Goal: Feedback & Contribution: Contribute content

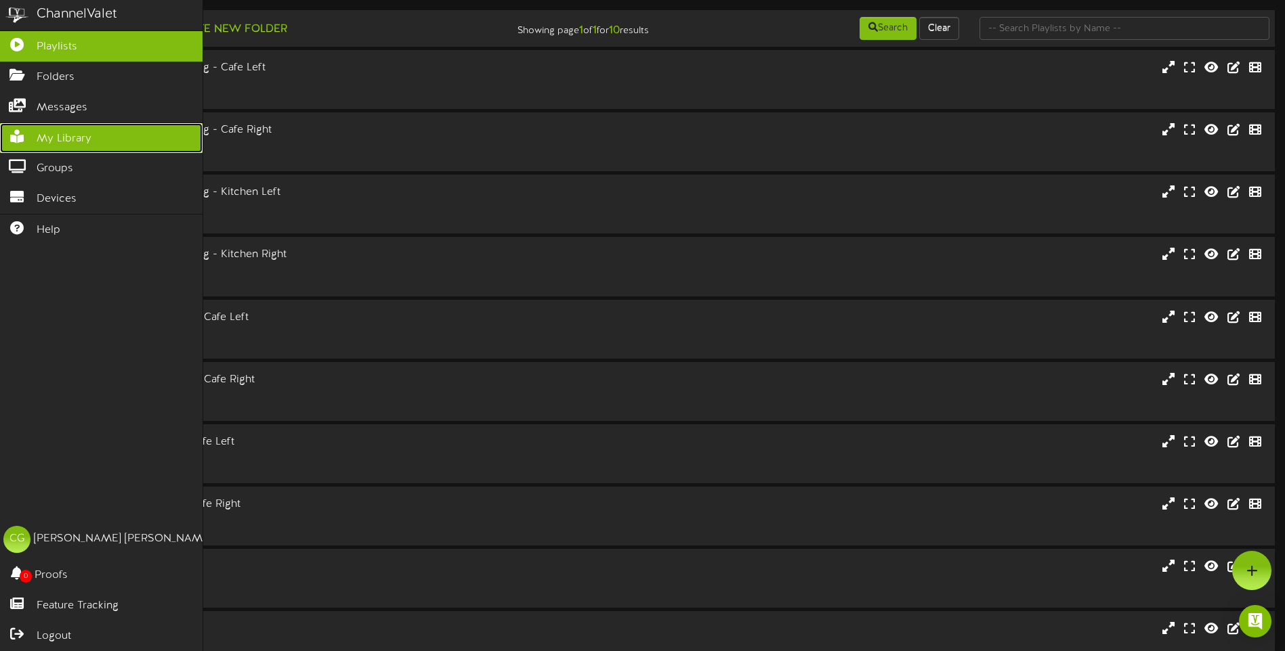
click at [18, 135] on icon at bounding box center [17, 135] width 34 height 10
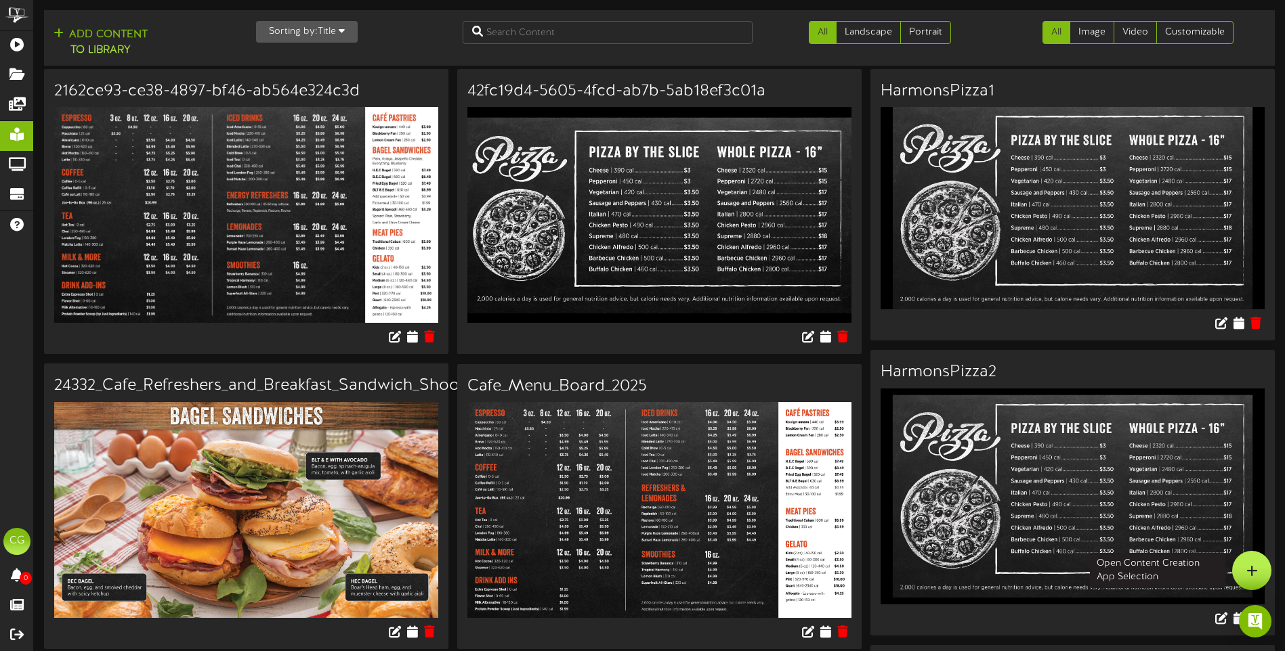
click at [1248, 572] on icon at bounding box center [1252, 571] width 12 height 12
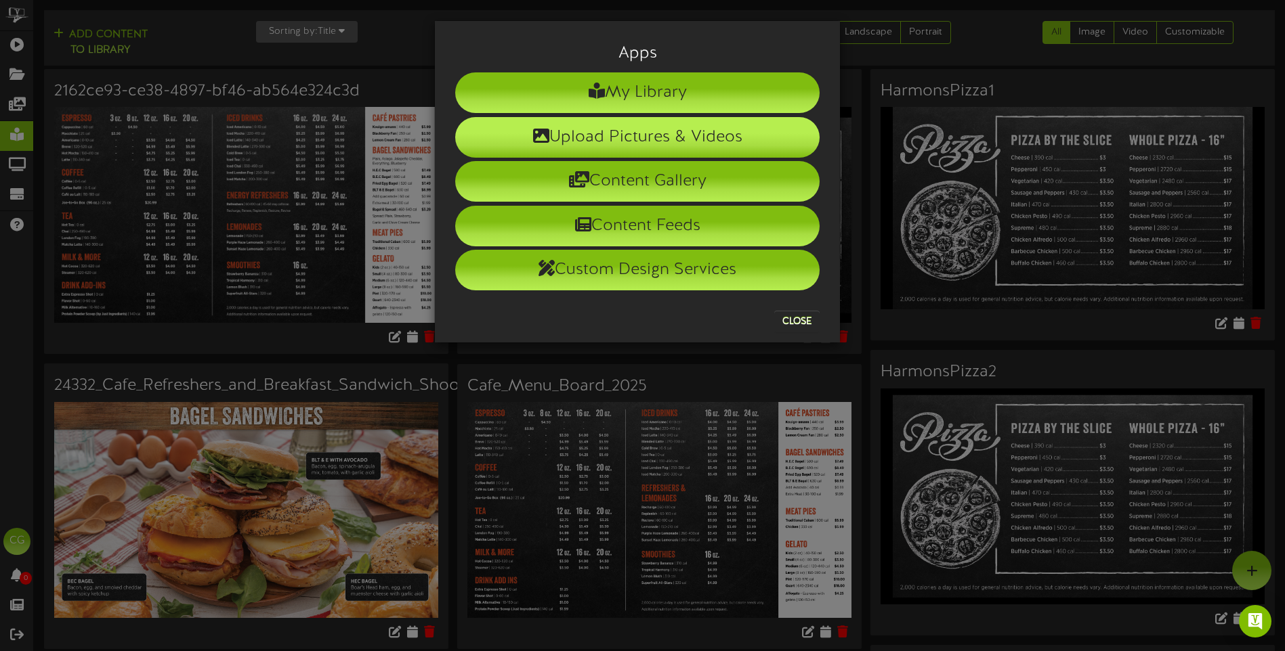
click at [629, 138] on li "Upload Pictures & Videos" at bounding box center [637, 137] width 364 height 41
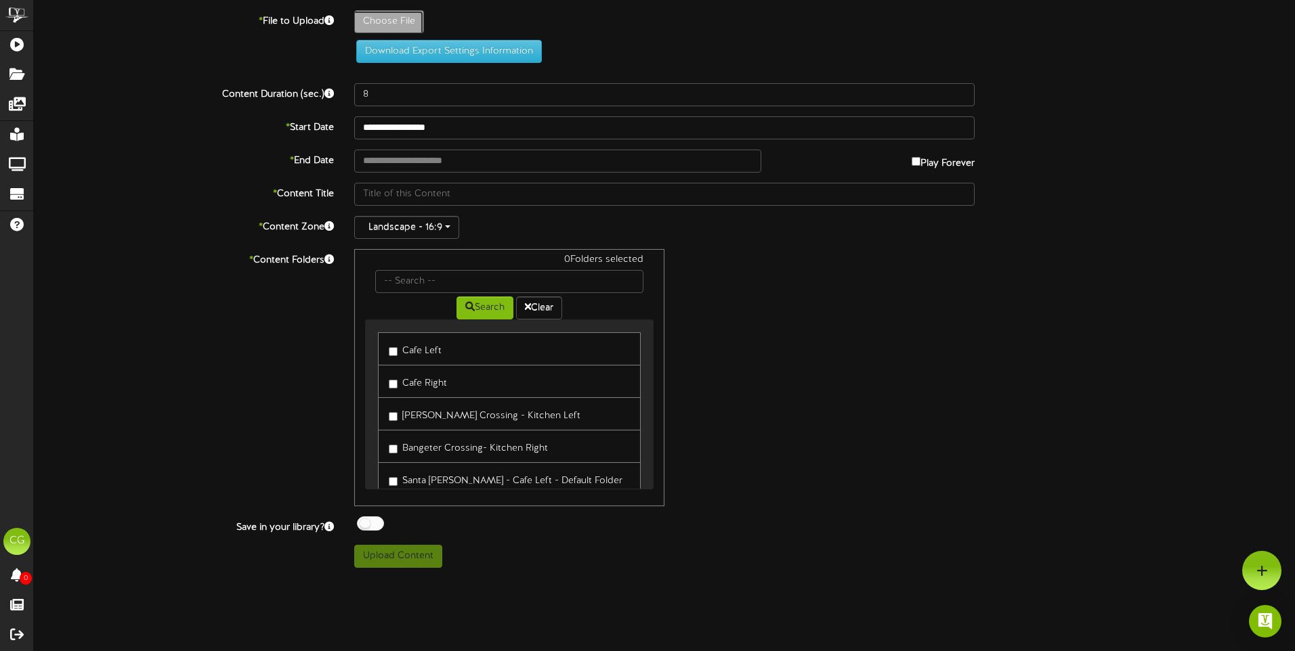
type input "**********"
type input "Pumpkin_Spice_Latte_Cafe_TV"
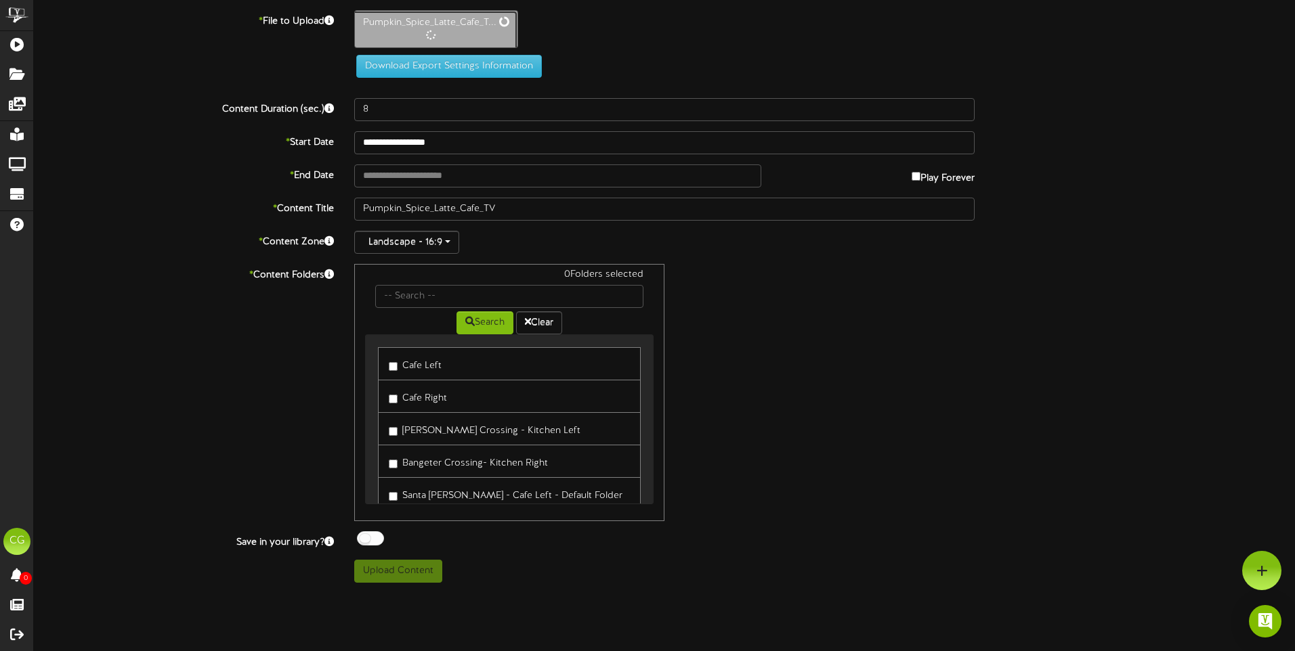
type input "10"
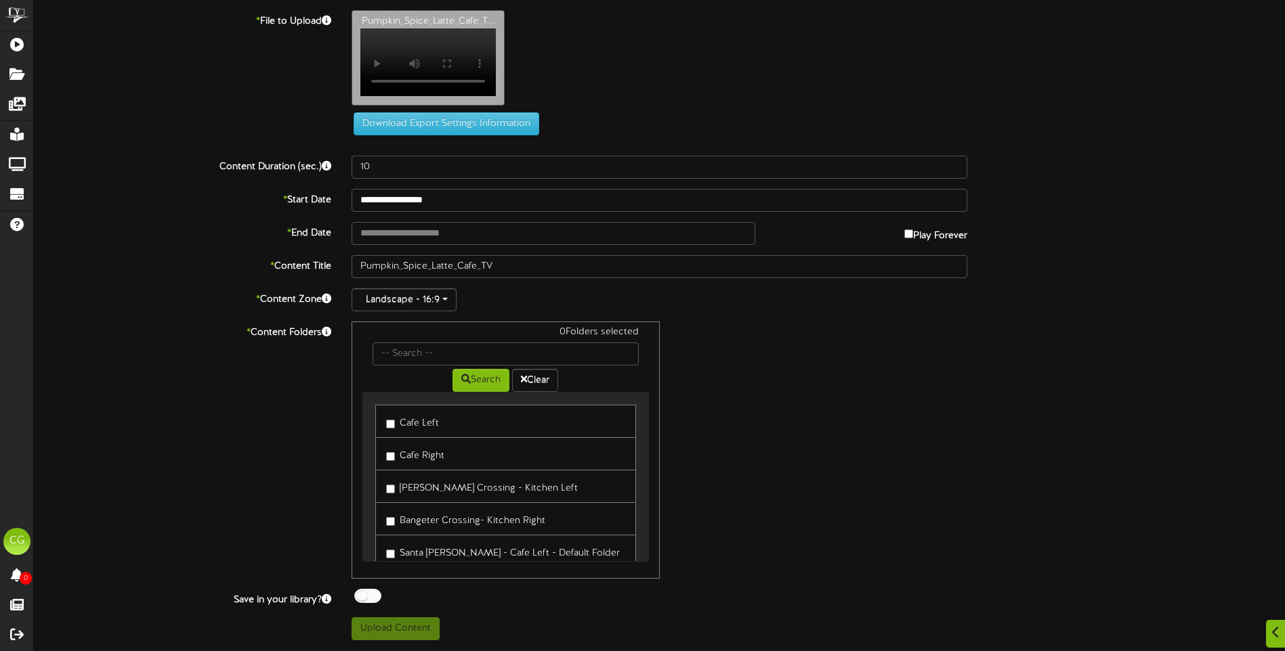
scroll to position [7, 0]
click at [431, 355] on input "text" at bounding box center [504, 354] width 265 height 23
click at [409, 635] on button "Upload Content" at bounding box center [395, 629] width 88 height 23
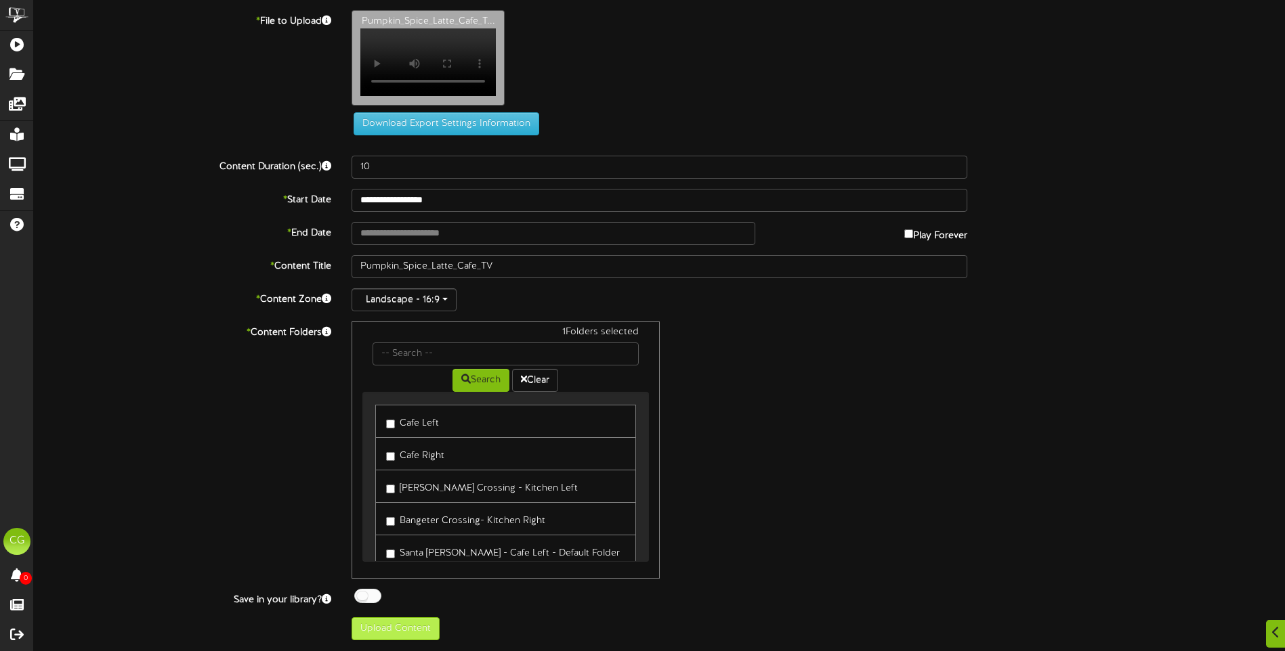
type input "**********"
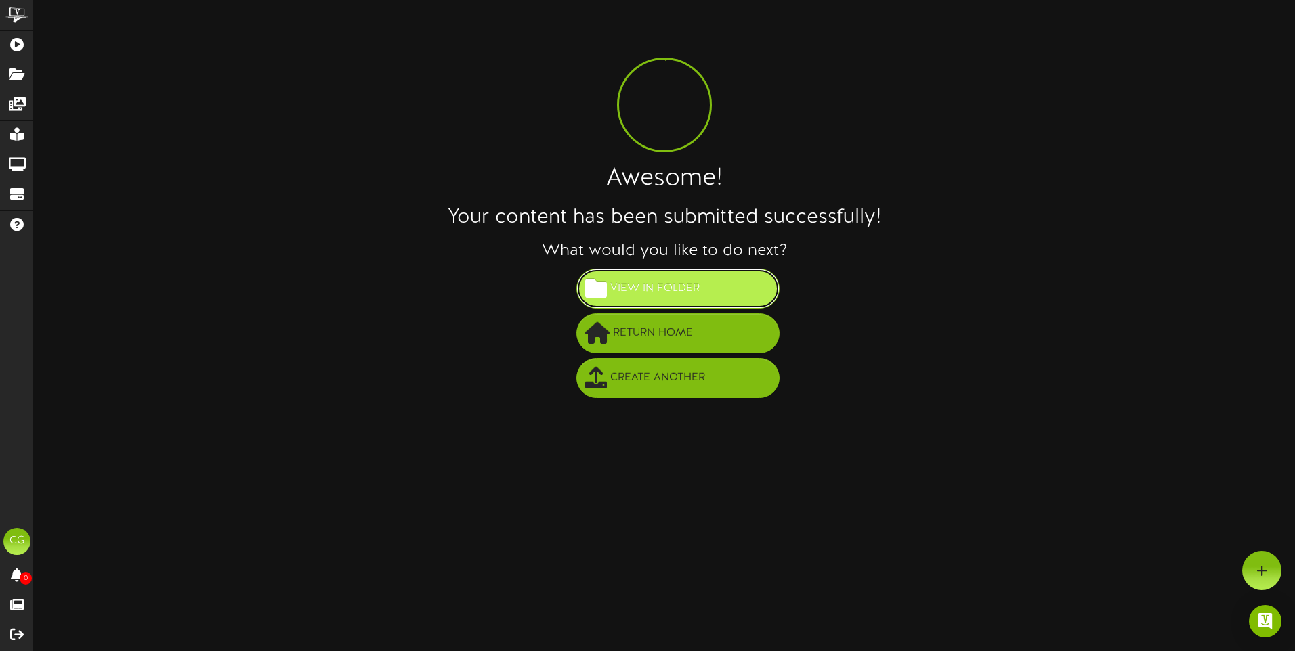
click at [624, 281] on span "View in Folder" at bounding box center [655, 289] width 96 height 22
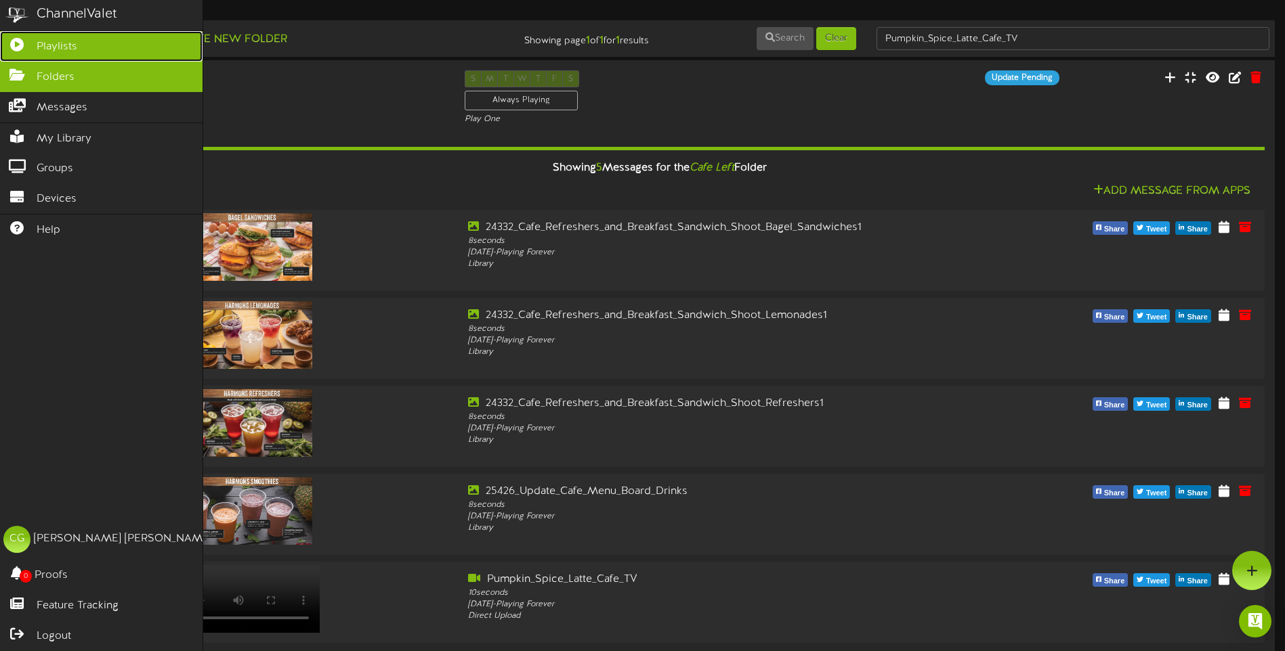
click at [6, 40] on icon at bounding box center [17, 43] width 34 height 10
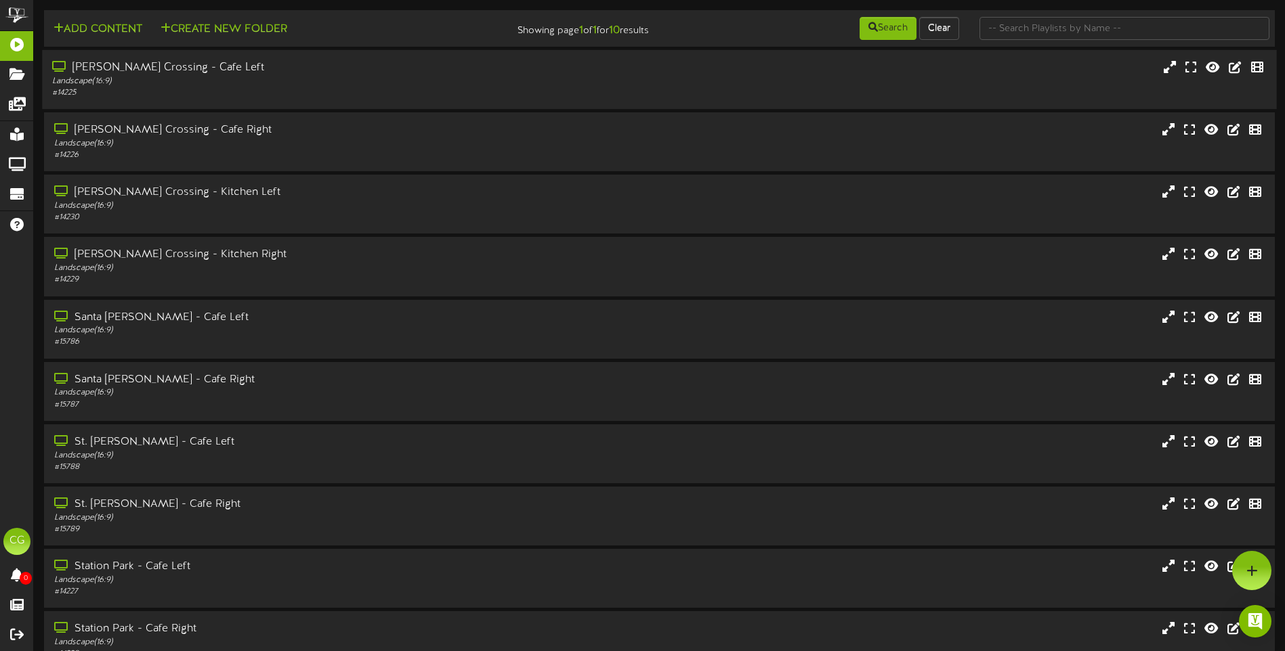
click at [324, 77] on div "Landscape ( 16:9 )" at bounding box center [299, 82] width 494 height 12
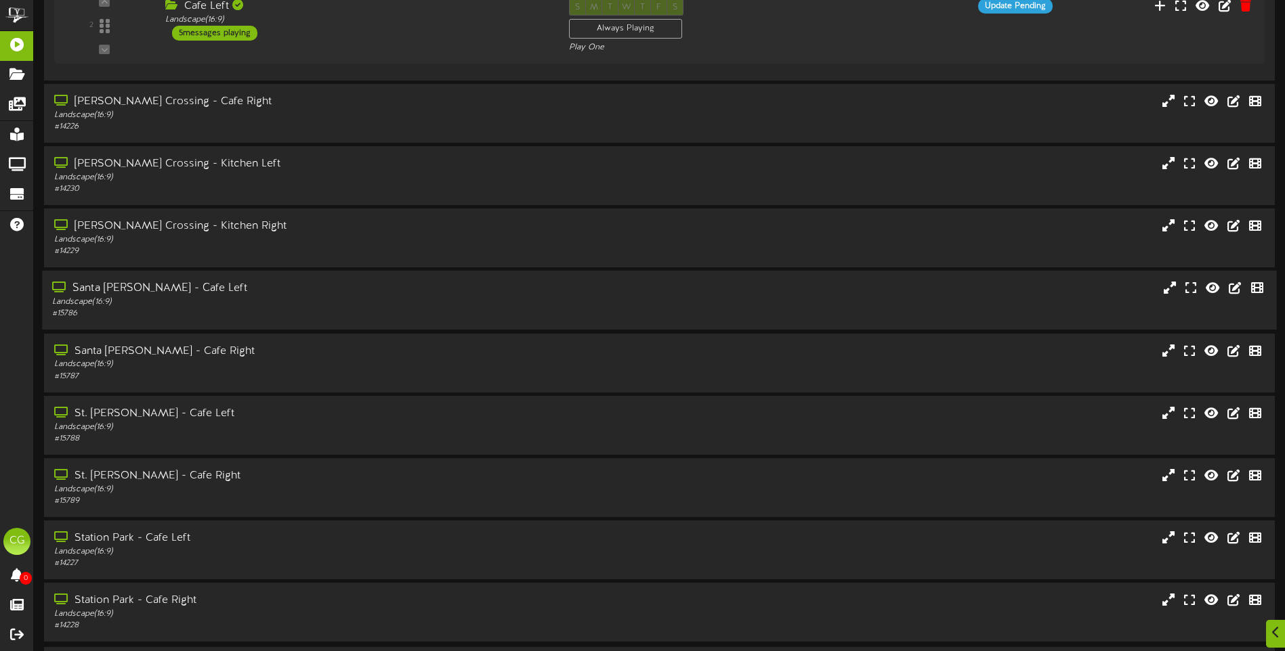
scroll to position [248, 0]
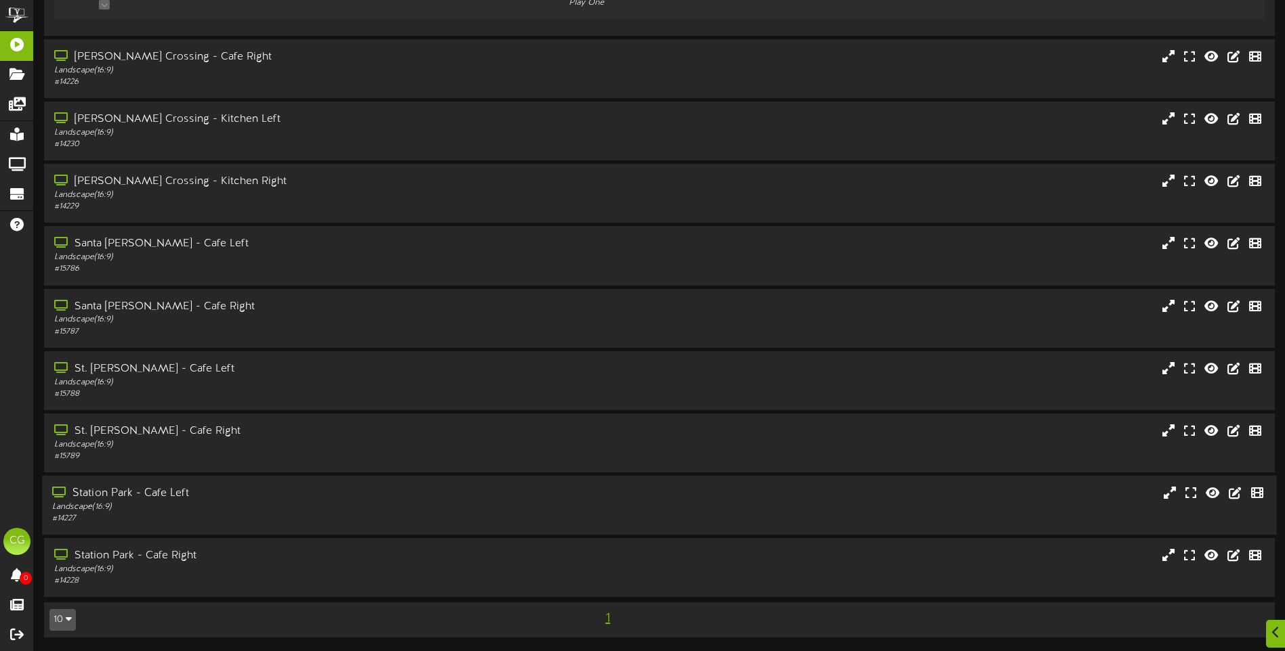
click at [331, 502] on div "Landscape ( 16:9 )" at bounding box center [299, 508] width 494 height 12
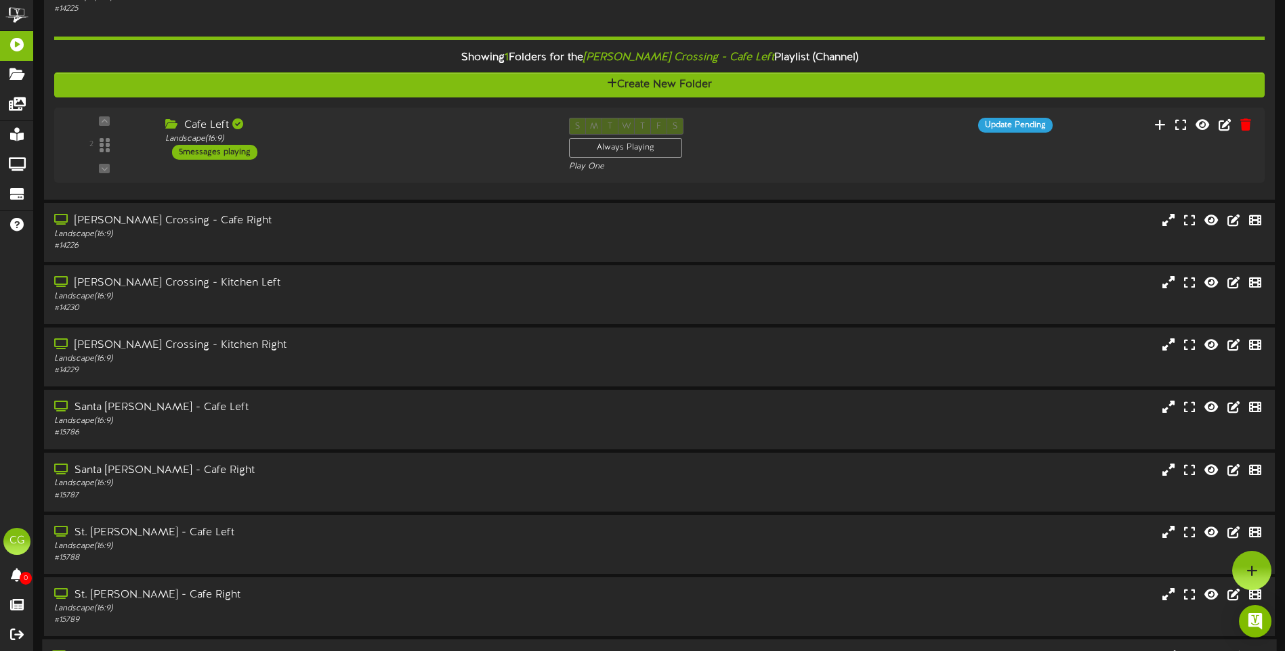
scroll to position [0, 0]
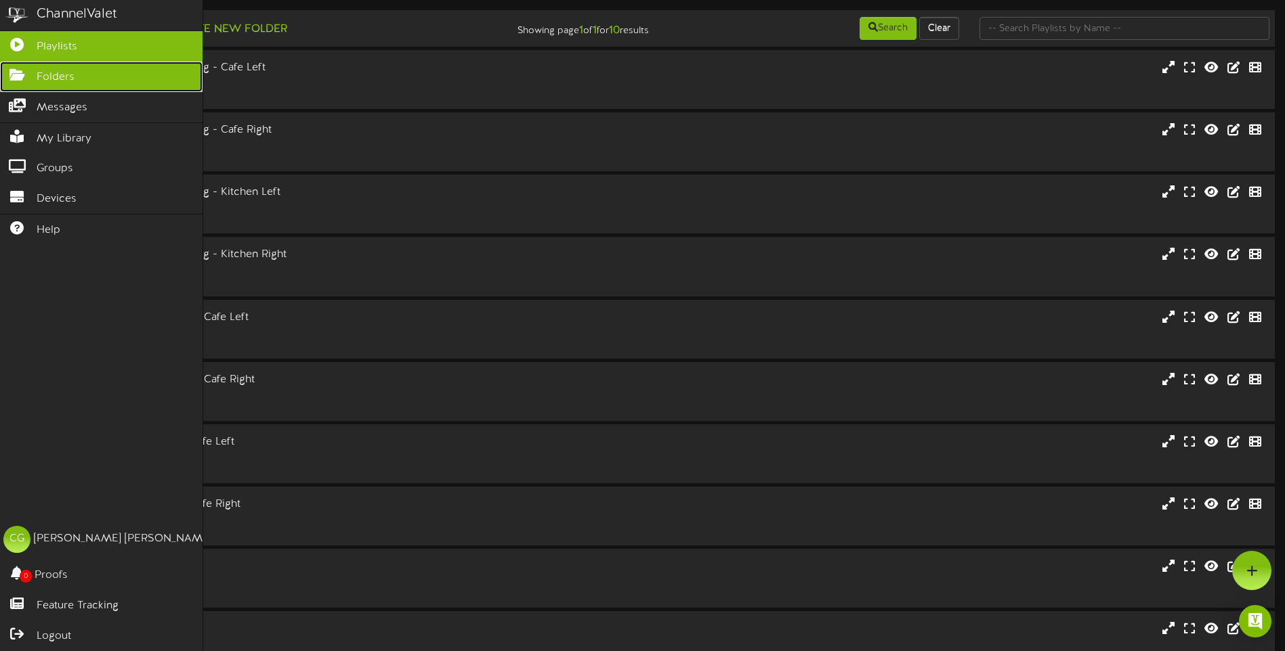
click at [19, 70] on icon at bounding box center [17, 73] width 34 height 10
